Goal: Task Accomplishment & Management: Manage account settings

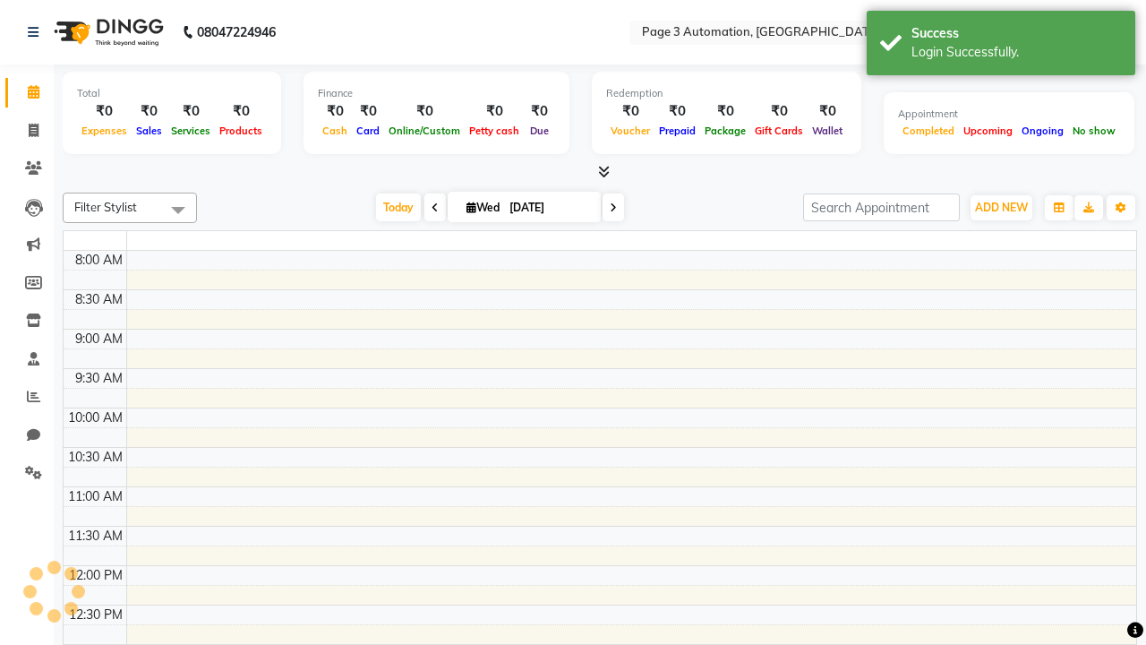
select select "en"
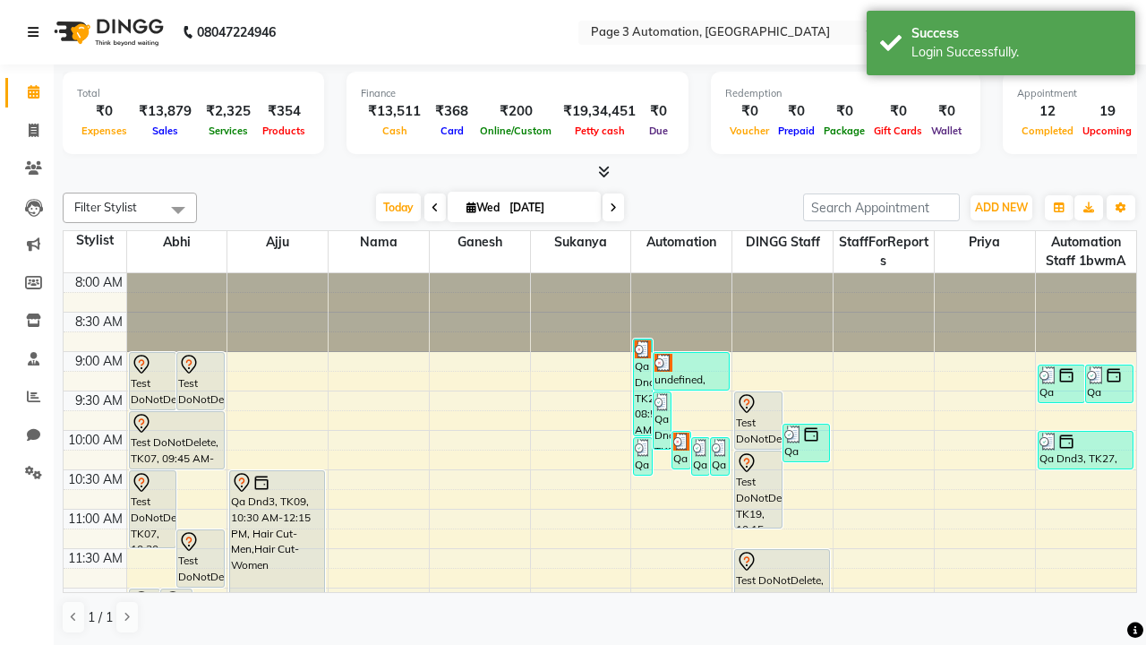
click at [37, 32] on icon at bounding box center [33, 32] width 11 height 13
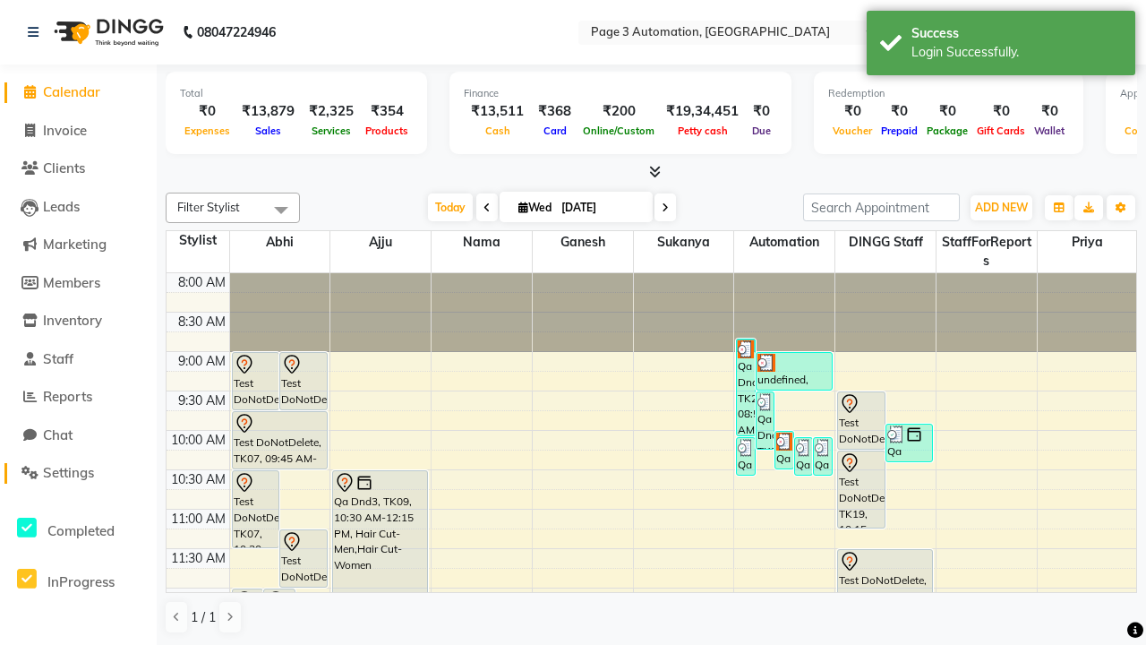
click at [78, 473] on span "Settings" at bounding box center [68, 472] width 51 height 17
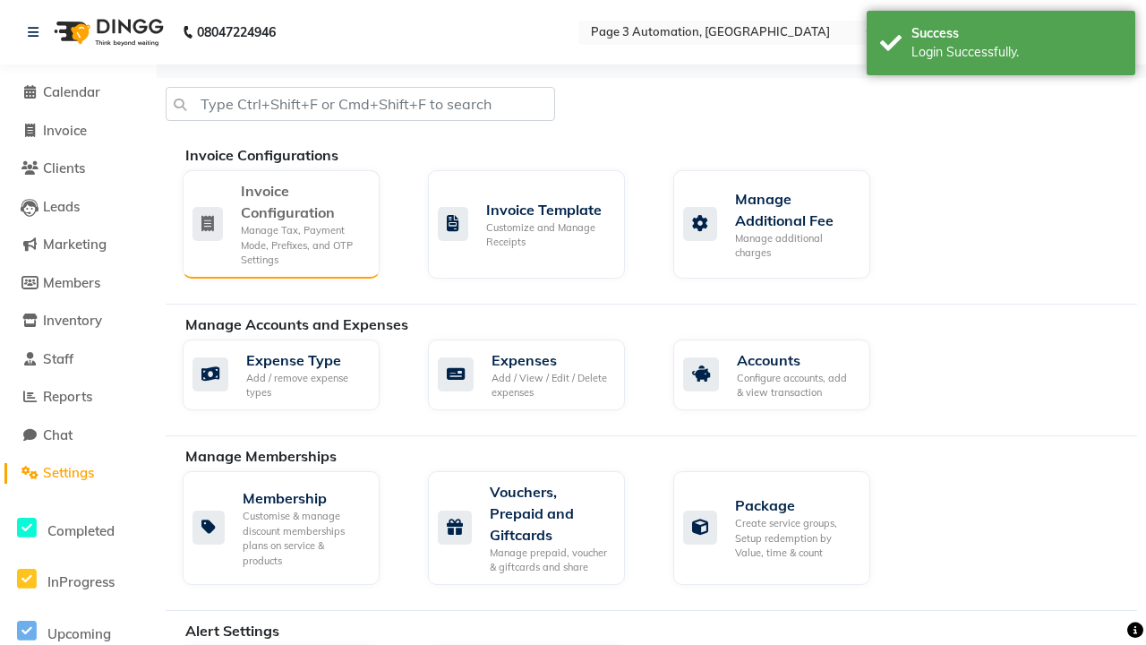
click at [280, 223] on div "Manage Tax, Payment Mode, Prefixes, and OTP Settings" at bounding box center [303, 245] width 124 height 45
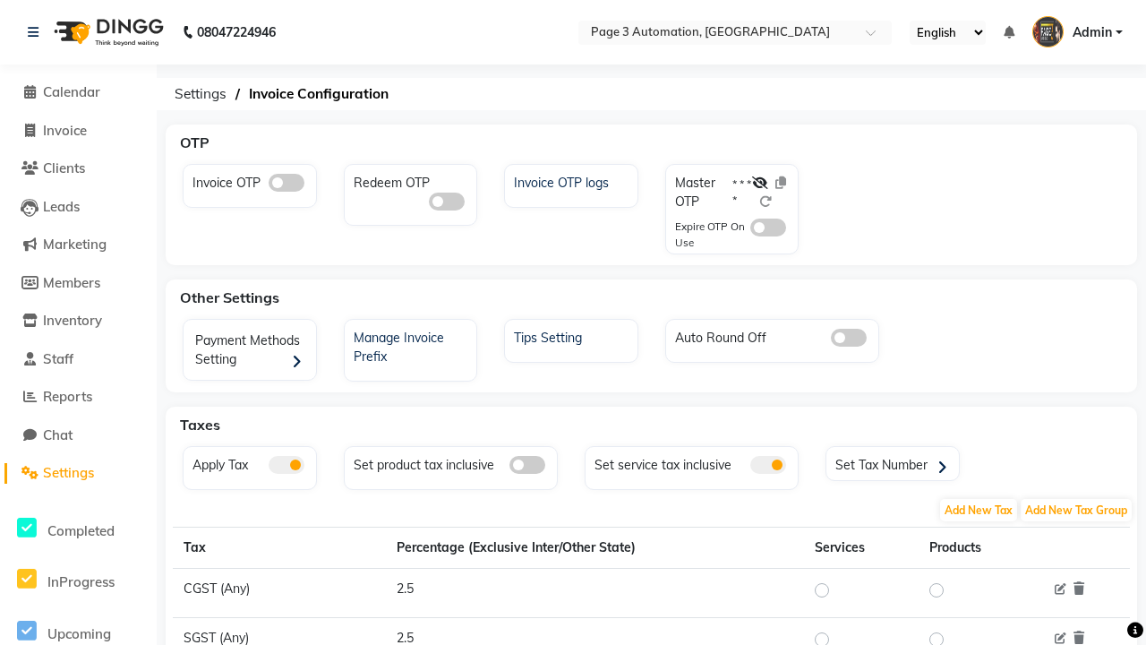
click at [768, 465] on span at bounding box center [768, 465] width 36 height 18
click at [750, 467] on input "checkbox" at bounding box center [750, 467] width 0 height 0
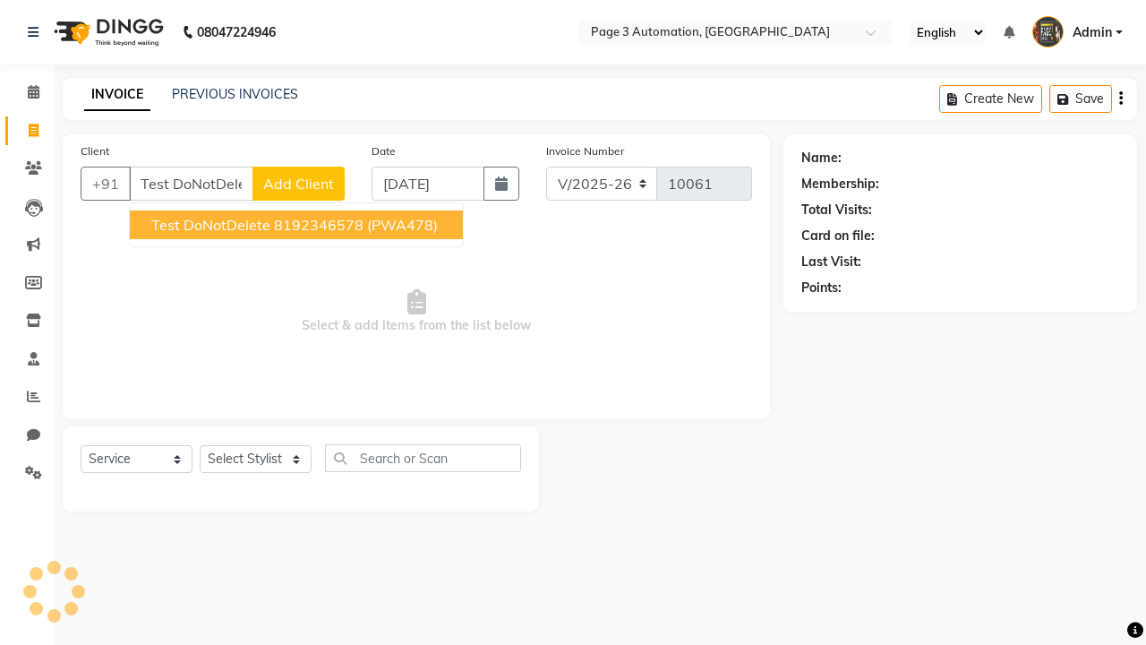
select select "2774"
select select "service"
click at [298, 225] on ngb-highlight "8192346578" at bounding box center [319, 225] width 90 height 18
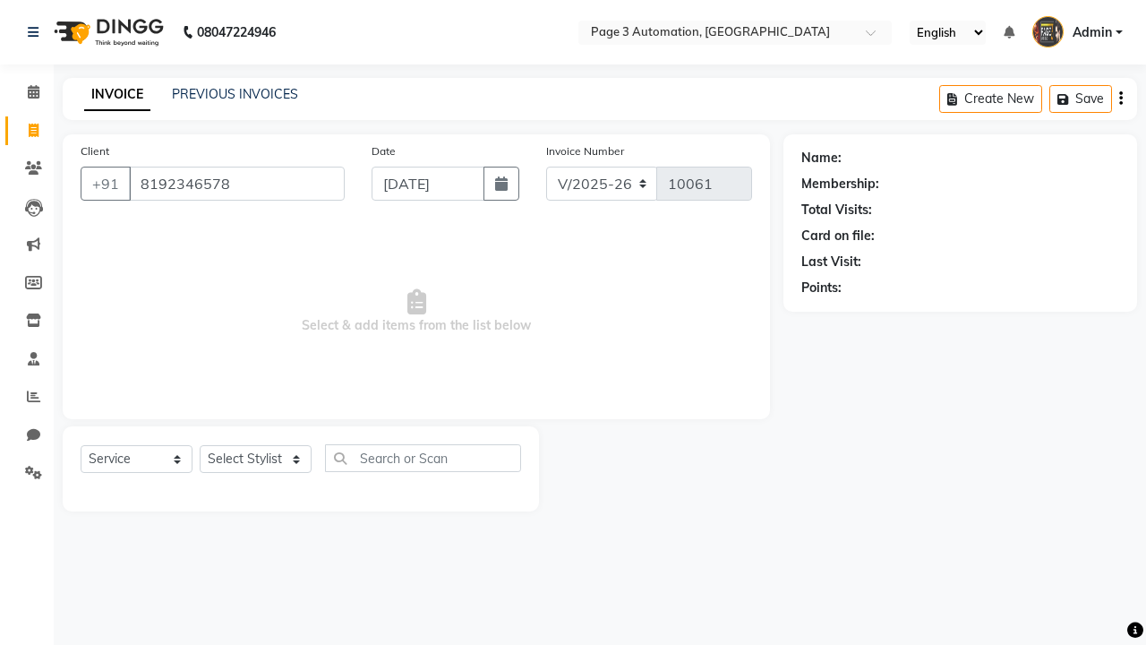
type input "8192346578"
select select "712"
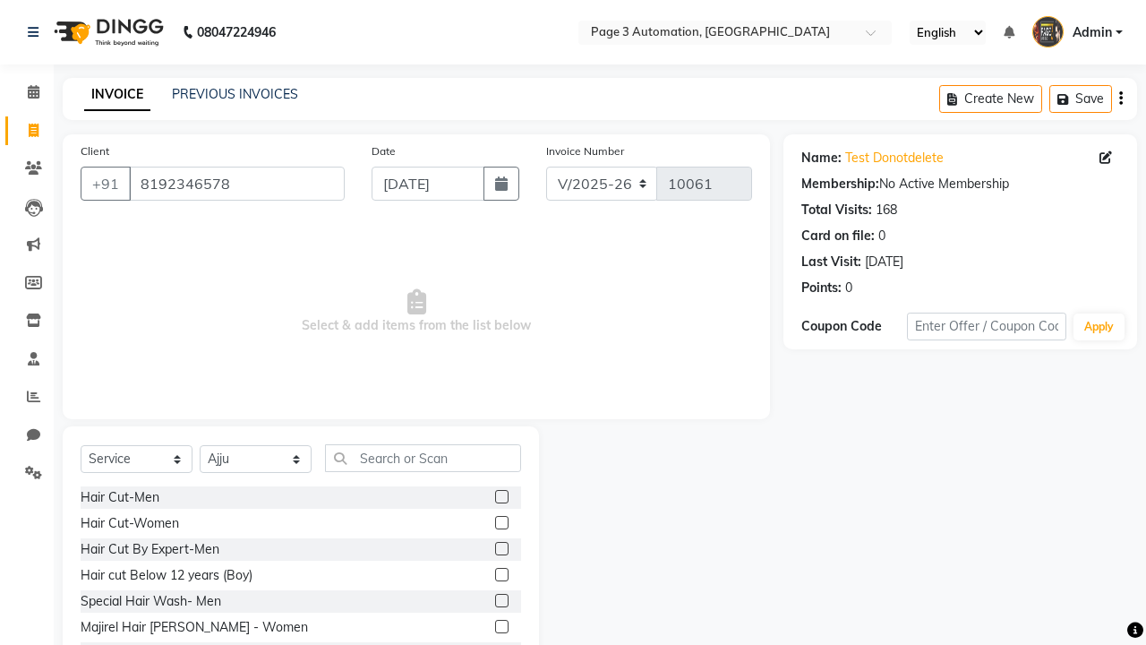
click at [500, 549] on label at bounding box center [501, 548] width 13 height 13
click at [500, 549] on input "checkbox" at bounding box center [501, 549] width 12 height 12
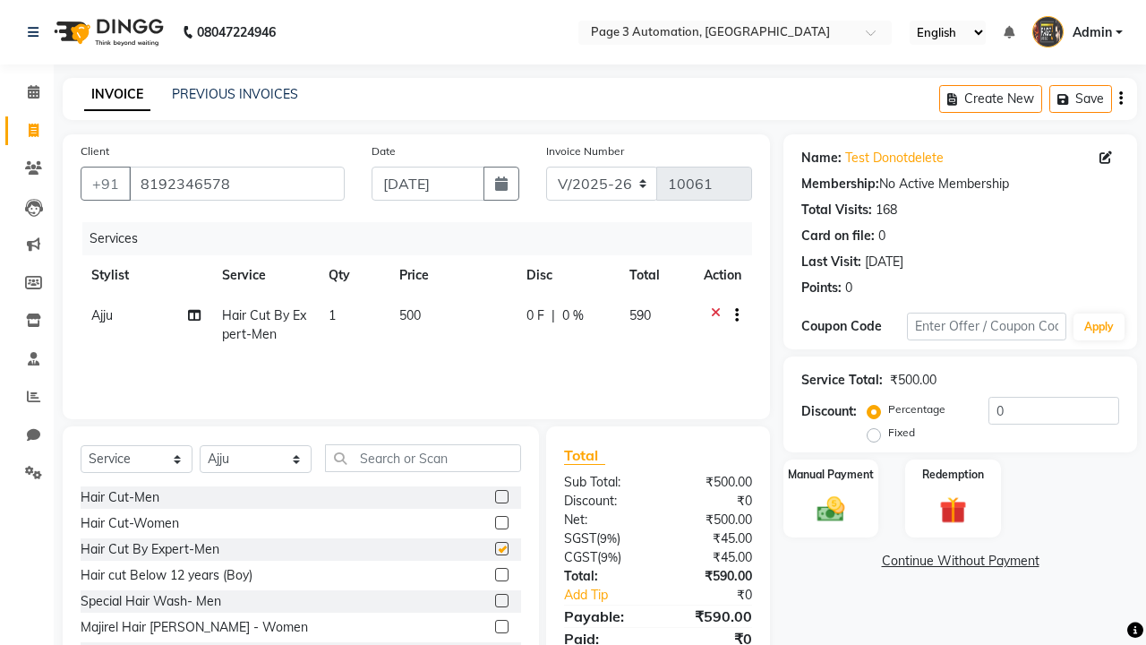
checkbox input "false"
click at [37, 32] on icon at bounding box center [33, 32] width 11 height 13
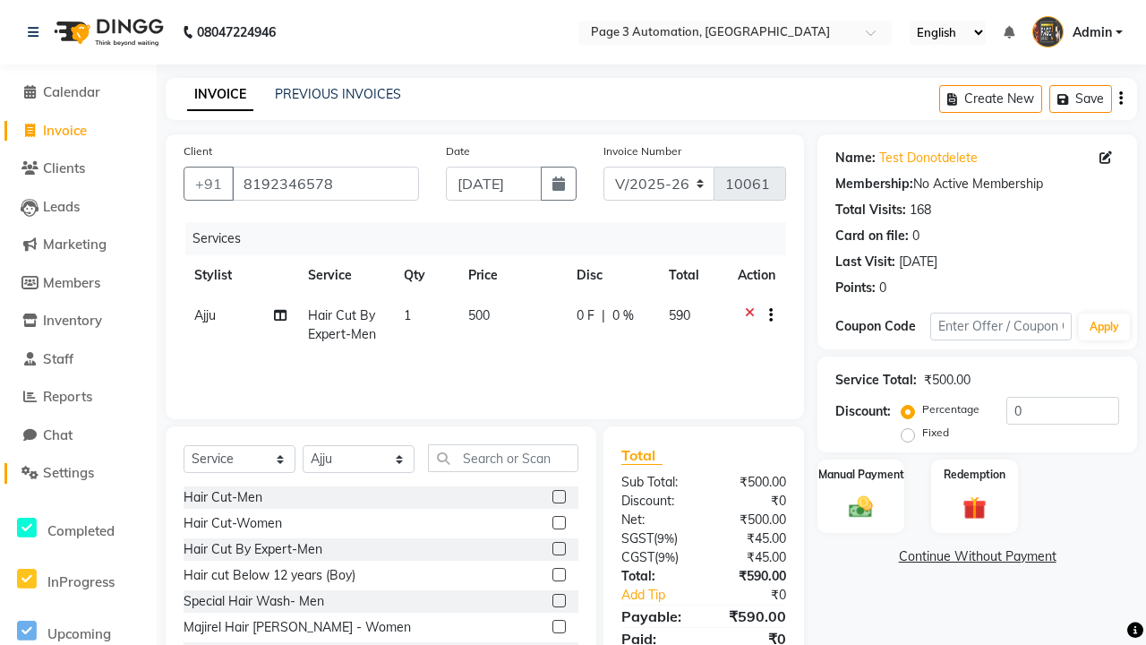
click at [78, 473] on span "Settings" at bounding box center [68, 472] width 51 height 17
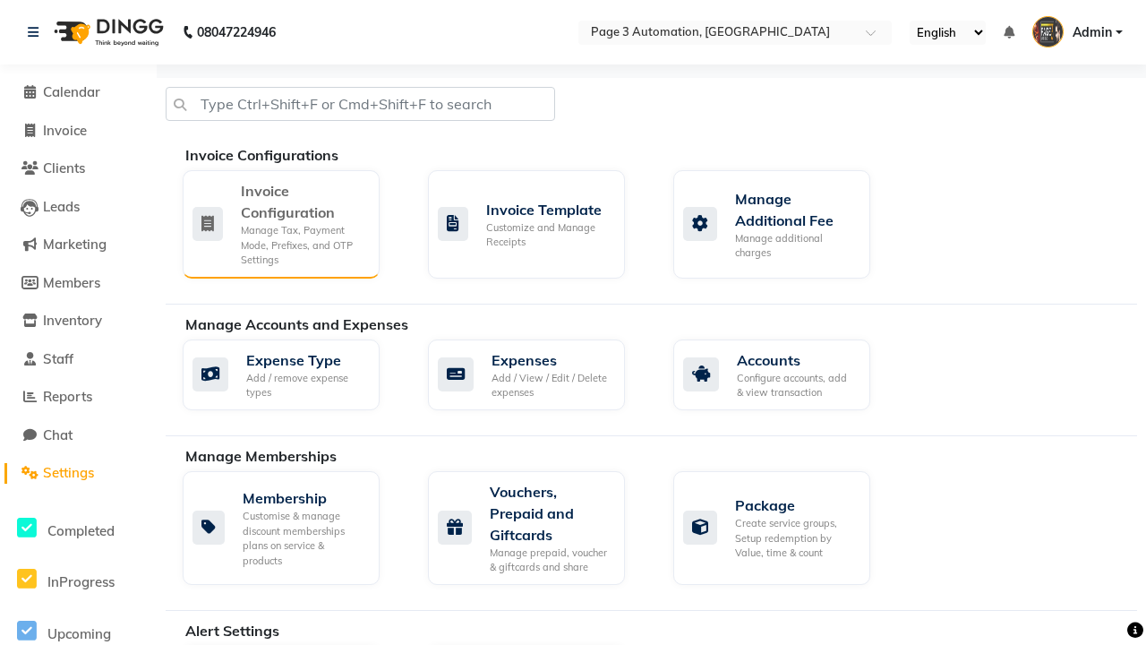
click at [280, 223] on div "Manage Tax, Payment Mode, Prefixes, and OTP Settings" at bounding box center [303, 245] width 124 height 45
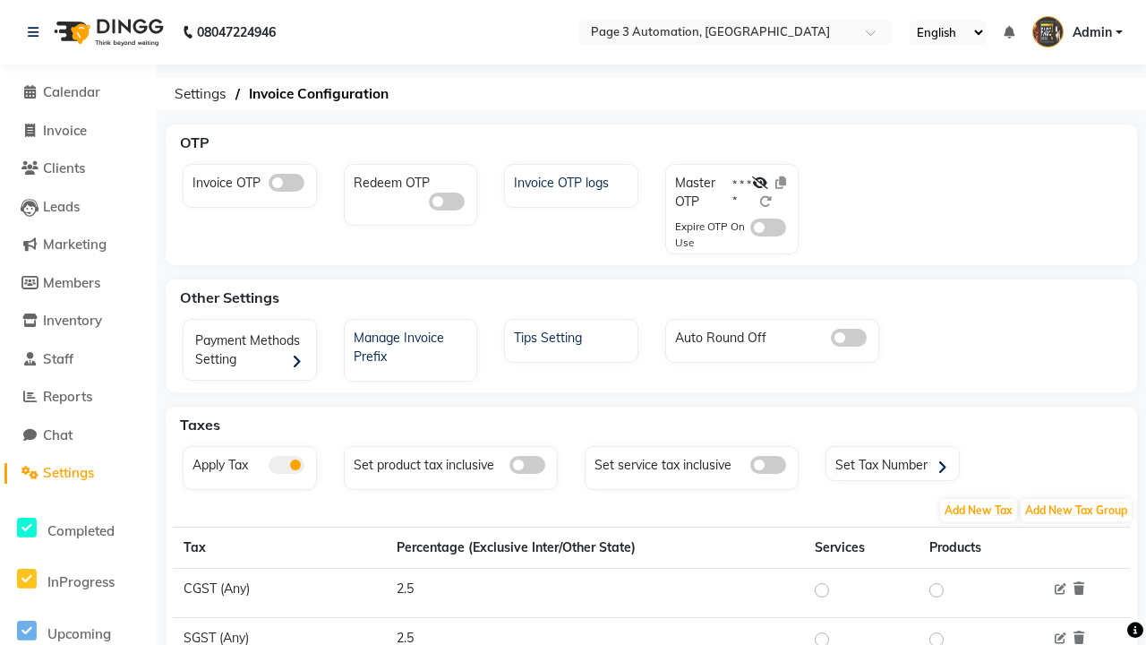
click at [768, 465] on span at bounding box center [768, 465] width 36 height 18
click at [750, 467] on input "checkbox" at bounding box center [750, 467] width 0 height 0
